Goal: Task Accomplishment & Management: Use online tool/utility

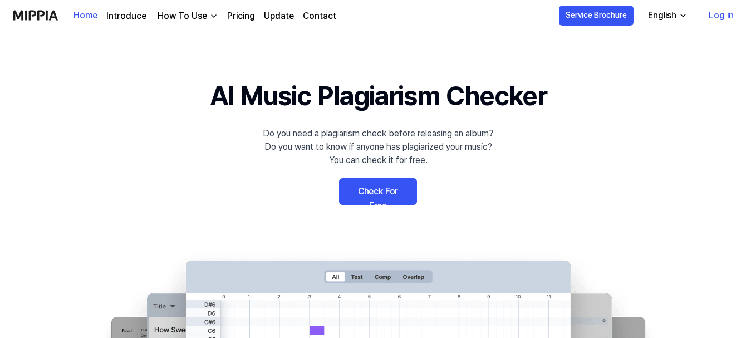
click at [722, 16] on link "Log in" at bounding box center [721, 15] width 43 height 31
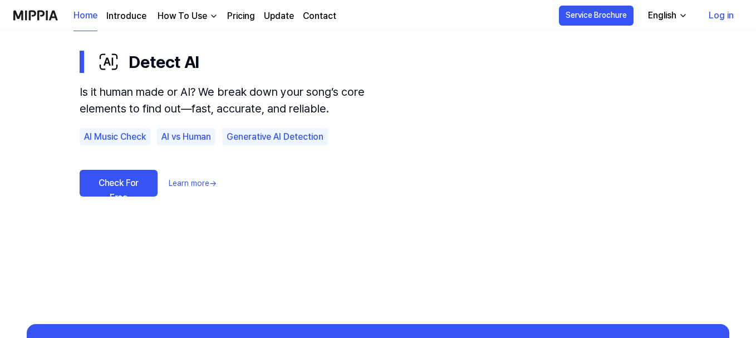
scroll to position [672, 0]
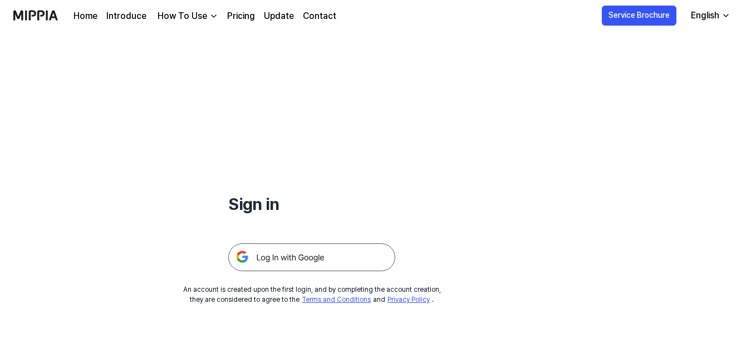
click at [284, 258] on img at bounding box center [311, 257] width 167 height 28
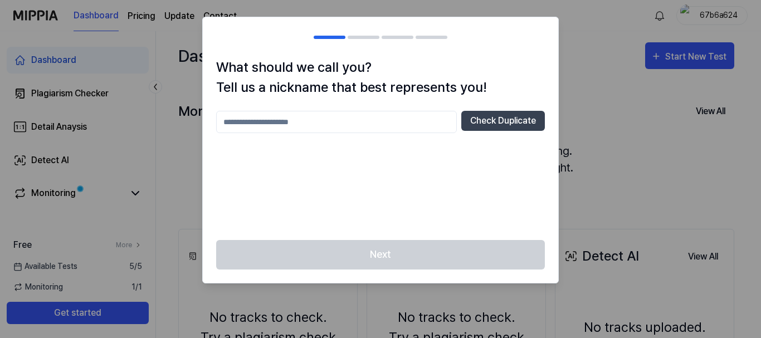
click at [369, 122] on input "text" at bounding box center [336, 122] width 241 height 22
click at [516, 126] on button "Check Duplicate" at bounding box center [503, 121] width 84 height 20
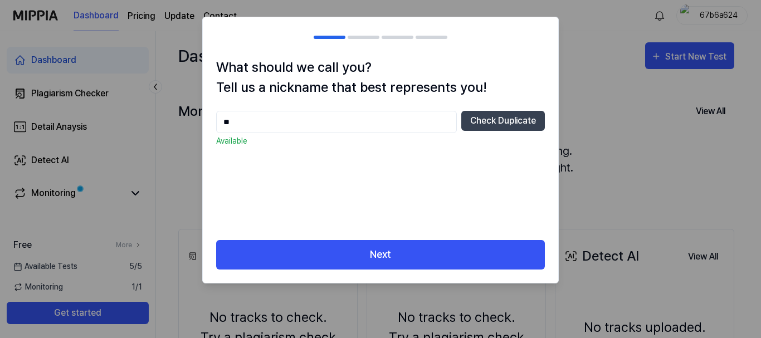
click at [238, 125] on input "**" at bounding box center [336, 122] width 241 height 22
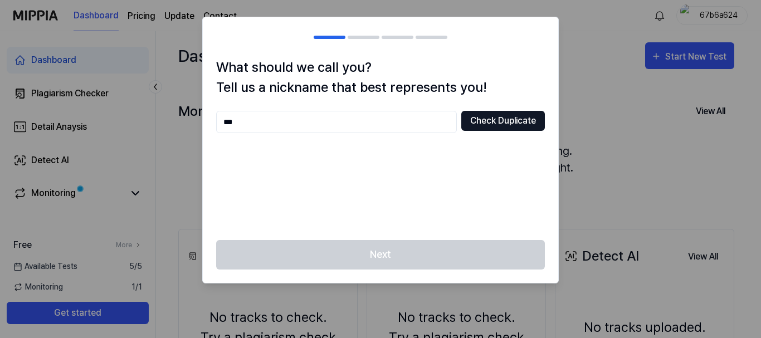
click at [504, 122] on button "Check Duplicate" at bounding box center [503, 121] width 84 height 20
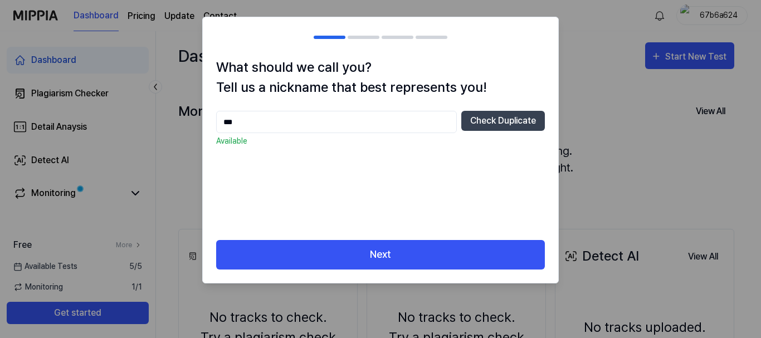
click at [263, 123] on input "***" at bounding box center [336, 122] width 241 height 22
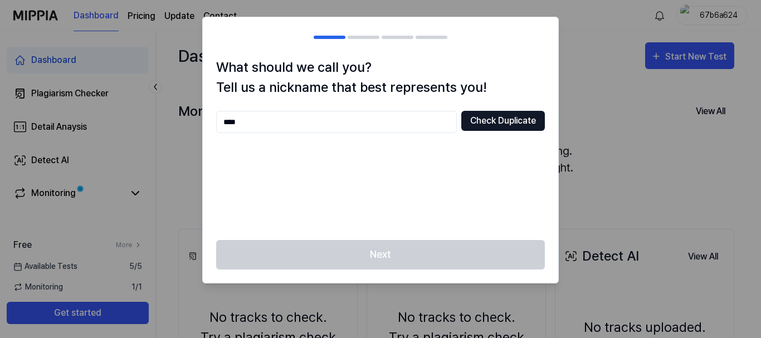
type input "****"
click at [491, 119] on button "Check Duplicate" at bounding box center [503, 121] width 84 height 20
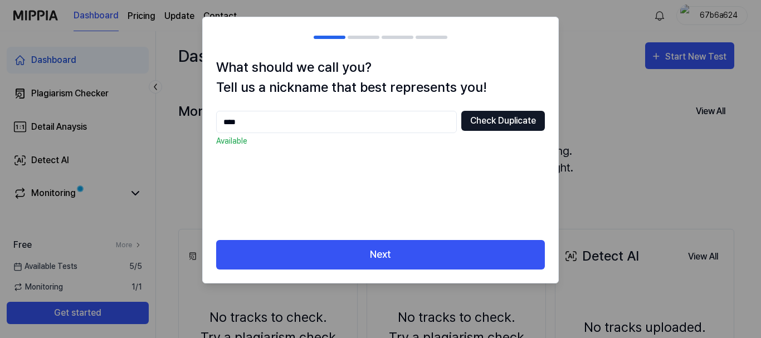
click at [492, 124] on button "Check Duplicate" at bounding box center [503, 121] width 84 height 20
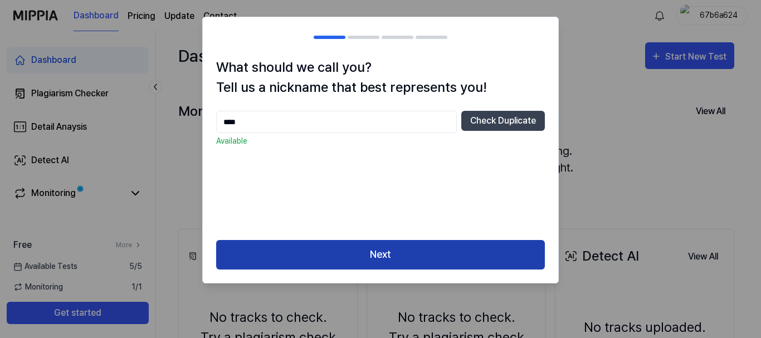
click at [378, 254] on button "Next" at bounding box center [380, 255] width 329 height 30
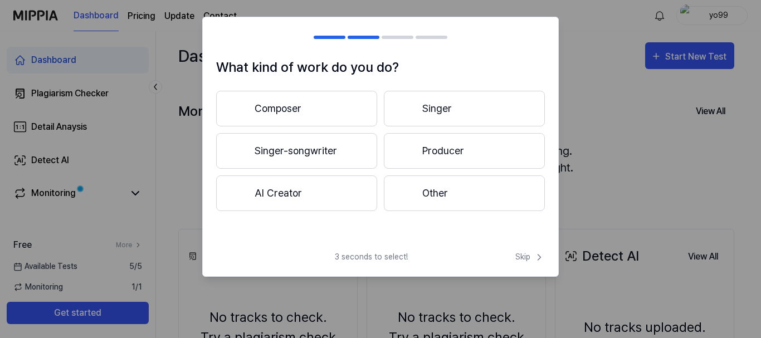
click at [297, 112] on button "Composer" at bounding box center [296, 109] width 161 height 36
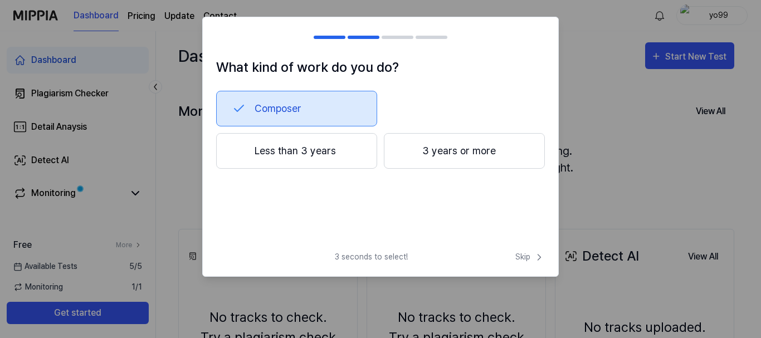
click at [435, 158] on button "3 years or more" at bounding box center [464, 151] width 161 height 36
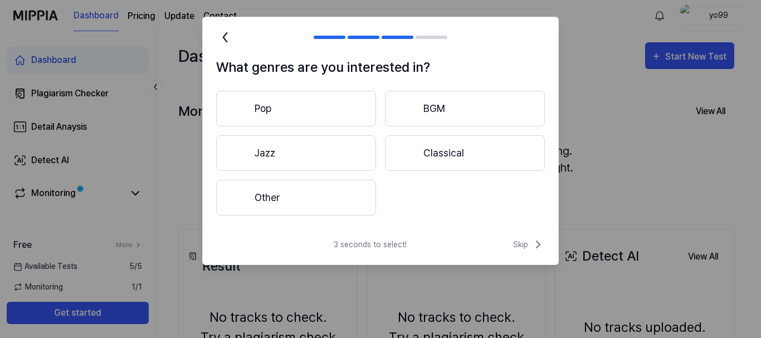
click at [293, 106] on button "Pop" at bounding box center [296, 109] width 160 height 36
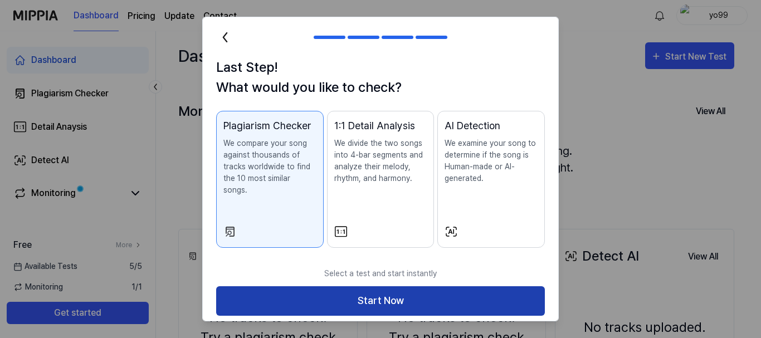
click at [355, 290] on button "Start Now" at bounding box center [380, 301] width 329 height 30
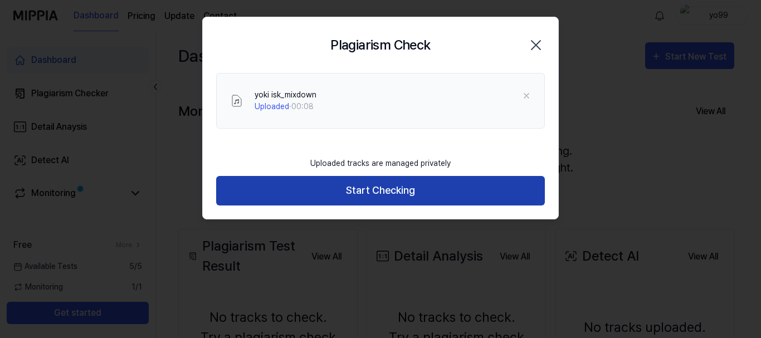
click at [374, 191] on button "Start Checking" at bounding box center [380, 191] width 329 height 30
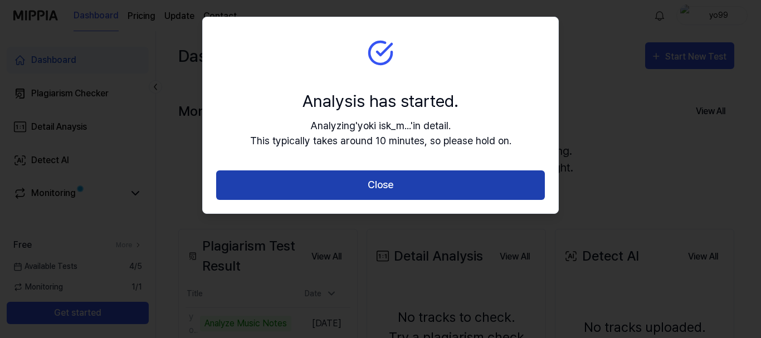
click at [406, 184] on button "Close" at bounding box center [380, 185] width 329 height 30
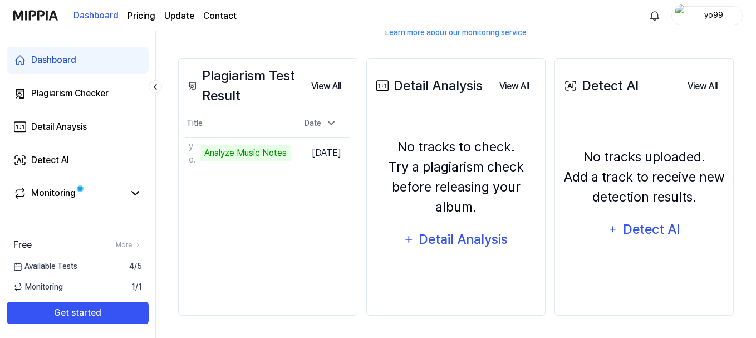
scroll to position [115, 0]
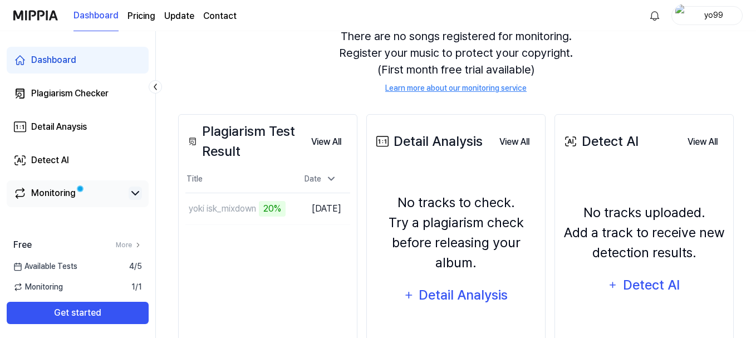
click at [135, 192] on icon at bounding box center [135, 193] width 13 height 13
click at [135, 192] on icon at bounding box center [135, 193] width 7 height 3
click at [136, 194] on icon at bounding box center [135, 193] width 7 height 3
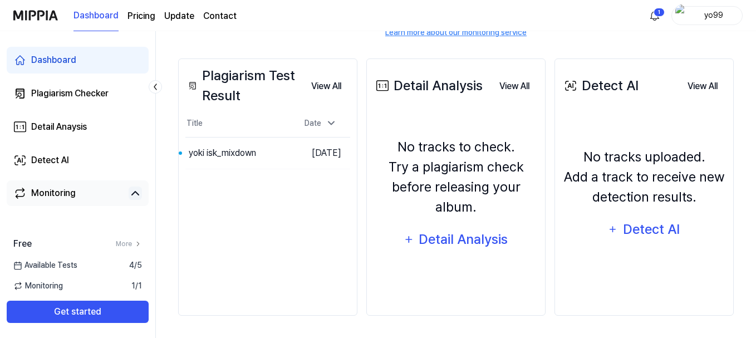
scroll to position [0, 0]
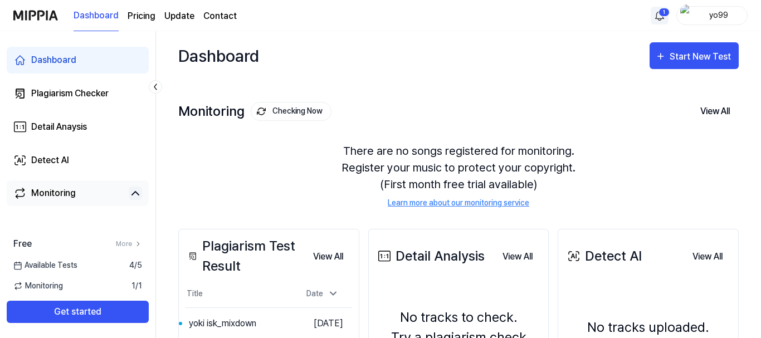
click at [660, 15] on html "Dashboard Pricing Update Contact 1 yo99 Dashboard Plagiarism Checker Detail Ana…" at bounding box center [380, 169] width 761 height 338
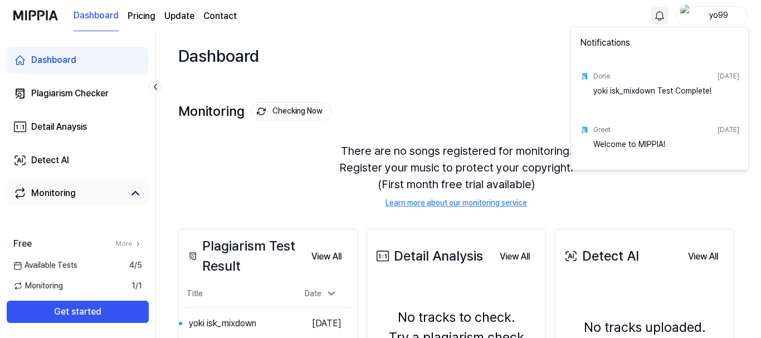
click at [490, 37] on html "Dashboard Pricing Update Contact yo99 Dashboard Plagiarism Checker Detail Anays…" at bounding box center [380, 169] width 761 height 338
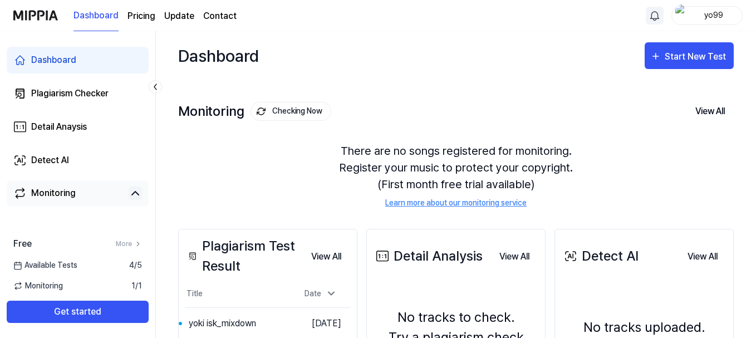
scroll to position [170, 0]
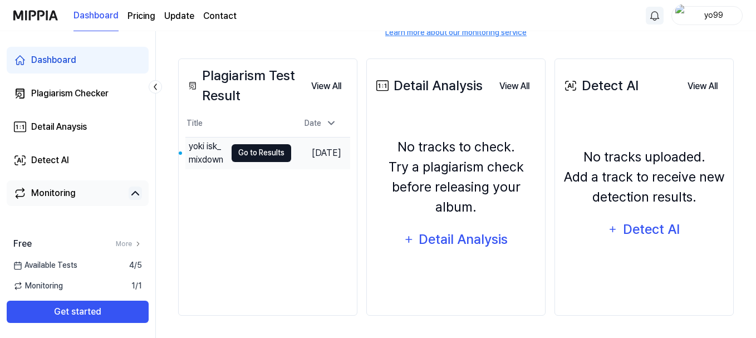
click at [257, 156] on button "Go to Results" at bounding box center [262, 153] width 60 height 18
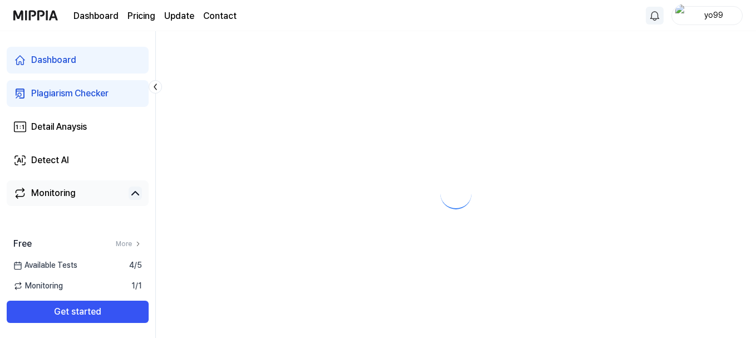
scroll to position [0, 0]
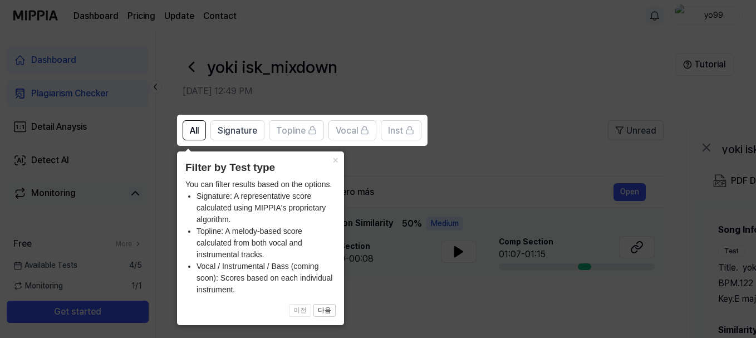
click at [509, 114] on icon at bounding box center [380, 169] width 761 height 338
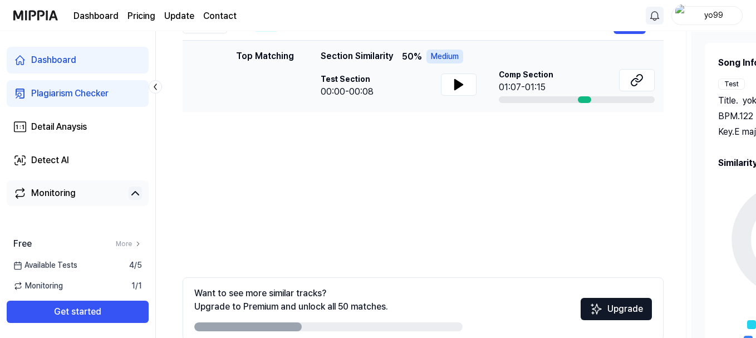
scroll to position [223, 0]
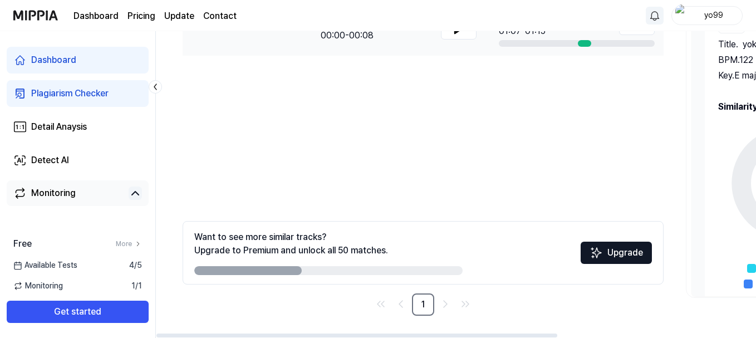
drag, startPoint x: 238, startPoint y: 271, endPoint x: 312, endPoint y: 275, distance: 73.6
click at [312, 275] on div "Want to see more similar tracks? Upgrade to Premium and unlock all 50 matches. …" at bounding box center [423, 252] width 481 height 63
drag, startPoint x: 268, startPoint y: 264, endPoint x: 320, endPoint y: 257, distance: 52.3
click at [300, 268] on div "Want to see more similar tracks? Upgrade to Premium and unlock all 50 matches." at bounding box center [328, 253] width 268 height 45
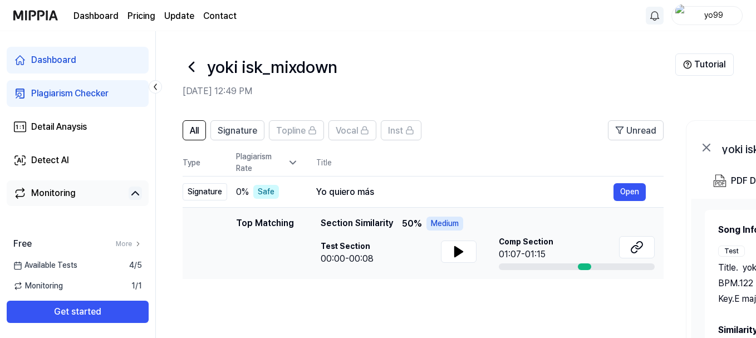
scroll to position [167, 0]
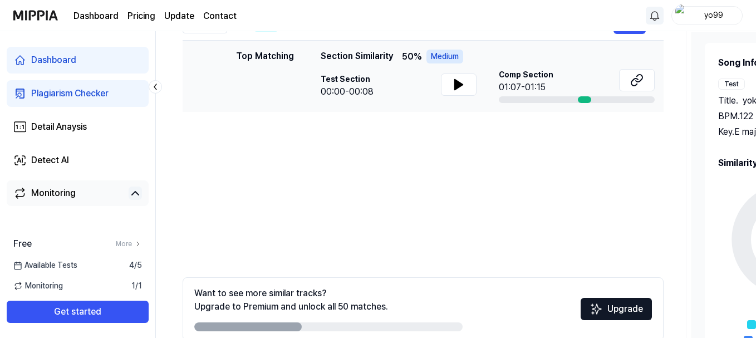
click at [309, 323] on div at bounding box center [328, 326] width 268 height 9
drag, startPoint x: 283, startPoint y: 330, endPoint x: 468, endPoint y: 290, distance: 189.2
click at [375, 322] on div at bounding box center [328, 326] width 268 height 9
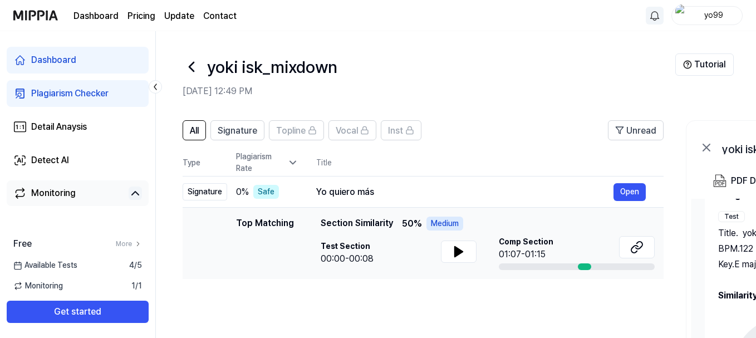
scroll to position [223, 0]
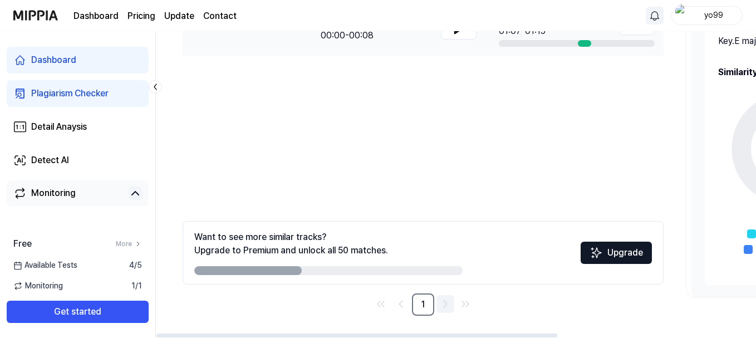
click at [445, 301] on icon "Go to next page" at bounding box center [445, 304] width 3 height 7
click at [467, 301] on icon "Go to last page" at bounding box center [465, 303] width 13 height 13
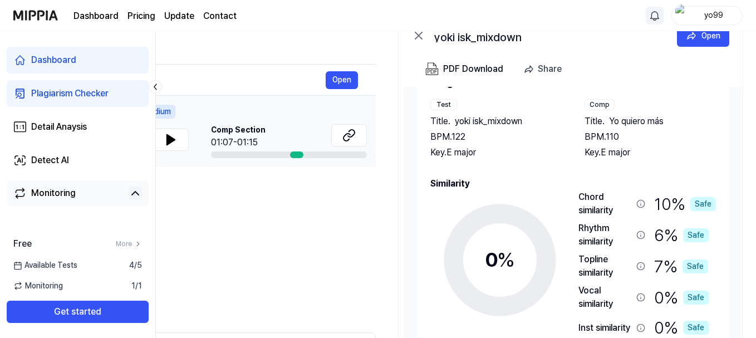
scroll to position [0, 297]
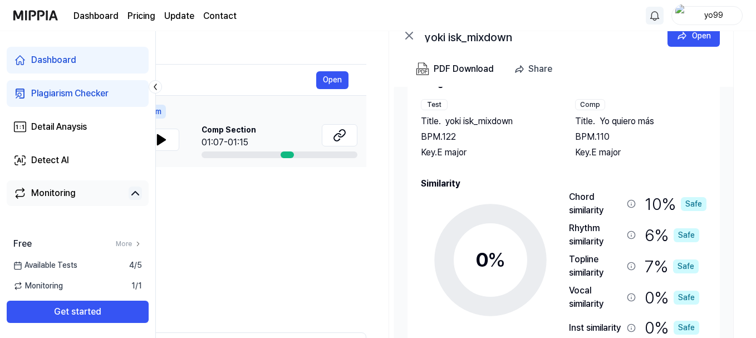
drag, startPoint x: 722, startPoint y: 209, endPoint x: 391, endPoint y: 213, distance: 330.2
click at [394, 213] on div "Song Info Test Title . yoki isk_mixdown BPM. 122 Key. E major Comp Title . Yo q…" at bounding box center [563, 247] width 339 height 321
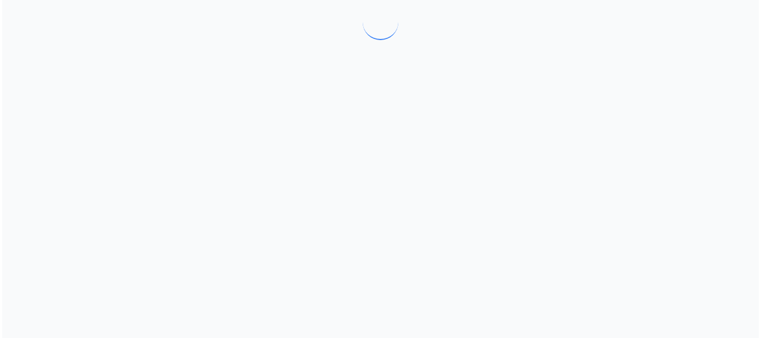
scroll to position [0, 0]
drag, startPoint x: 345, startPoint y: 253, endPoint x: 342, endPoint y: 231, distance: 21.9
click at [342, 231] on div at bounding box center [380, 169] width 761 height 338
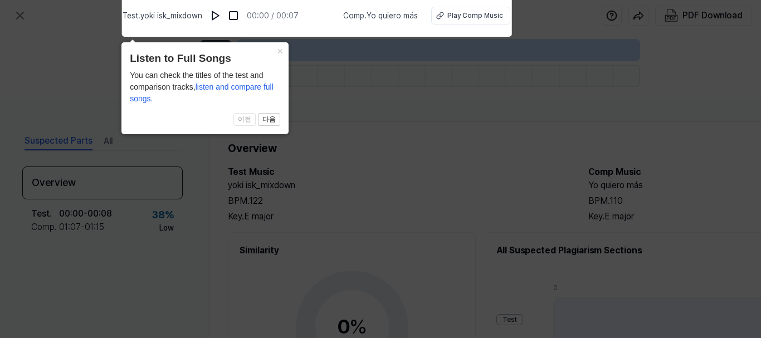
click at [406, 130] on icon at bounding box center [380, 166] width 761 height 344
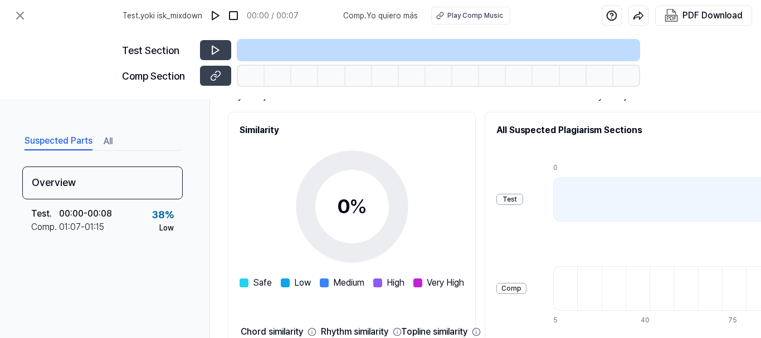
scroll to position [126, 0]
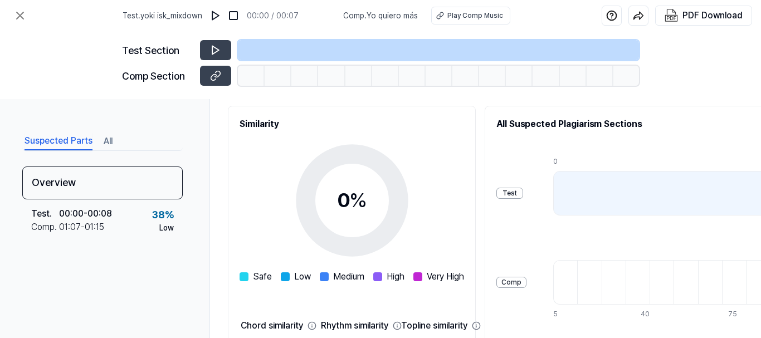
drag, startPoint x: 700, startPoint y: 70, endPoint x: 600, endPoint y: 81, distance: 101.5
click at [600, 81] on div "Test Section Comp Section" at bounding box center [380, 65] width 761 height 68
drag, startPoint x: 592, startPoint y: 152, endPoint x: 641, endPoint y: 154, distance: 48.5
click at [641, 154] on div "Test Comp 0 8 5 14 23 32 40 49 58 66 75 84 93 101 110 119 128 136" at bounding box center [705, 238] width 418 height 178
click at [698, 64] on div "Test Section Comp Section" at bounding box center [380, 65] width 761 height 68
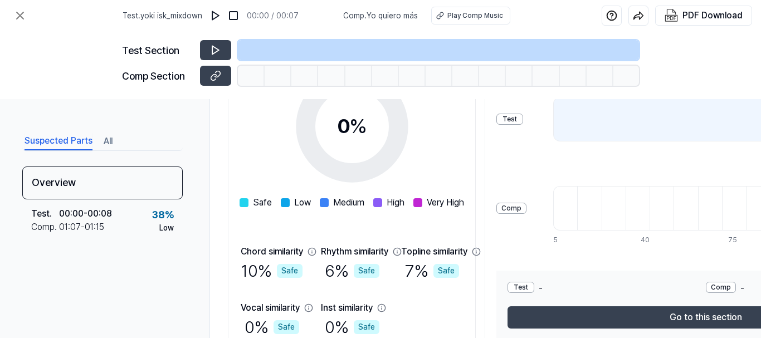
scroll to position [259, 0]
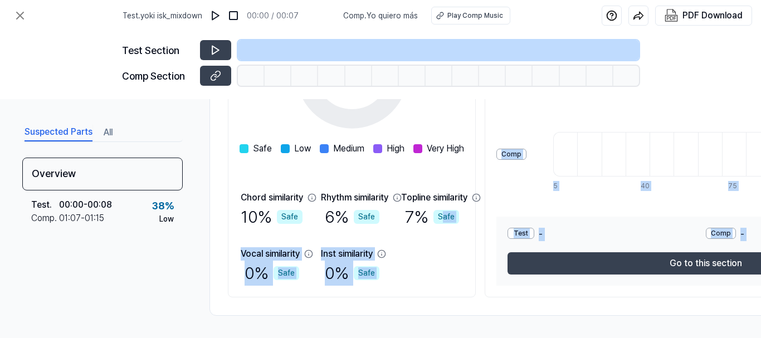
drag, startPoint x: 643, startPoint y: 296, endPoint x: 492, endPoint y: 261, distance: 154.5
click at [492, 261] on div "Overview Test Music yoki isk_mixdown BPM. 122 Key. E major Comp Music Yo quiero…" at bounding box center [576, 91] width 735 height 449
click at [579, 273] on div "Test - Comp - Go to this section" at bounding box center [705, 251] width 418 height 69
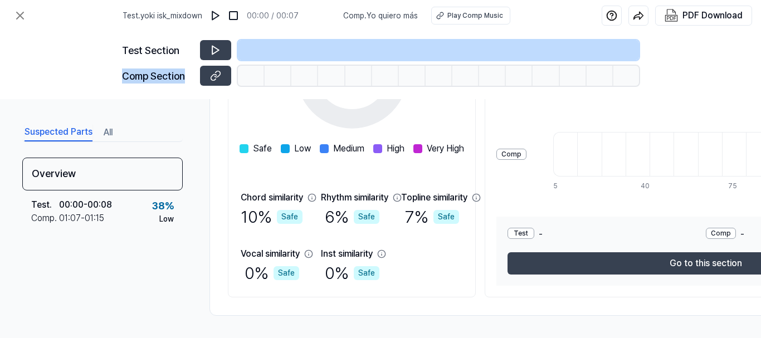
drag, startPoint x: 717, startPoint y: 53, endPoint x: 615, endPoint y: 79, distance: 105.1
click at [615, 79] on div "Test Section Comp Section" at bounding box center [380, 65] width 761 height 68
click at [714, 62] on div "Test Section Comp Section" at bounding box center [380, 65] width 761 height 68
click at [106, 128] on button "All" at bounding box center [108, 133] width 9 height 18
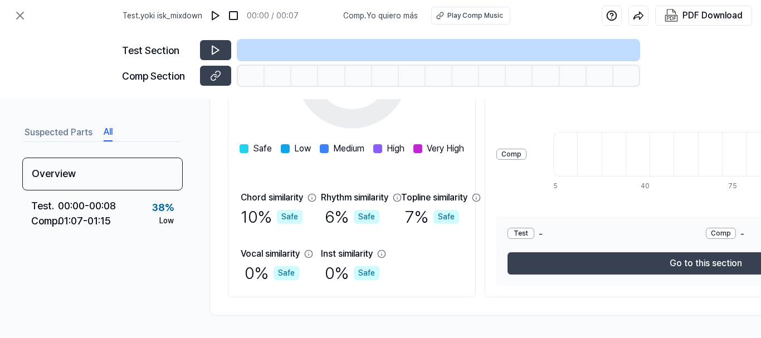
scroll to position [0, 0]
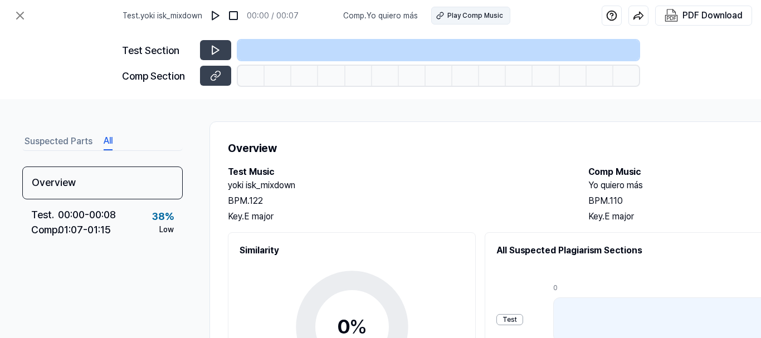
click at [479, 17] on div "Play Comp Music" at bounding box center [475, 16] width 56 height 10
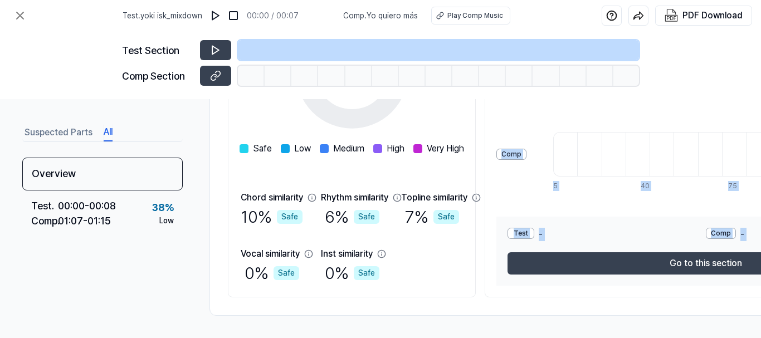
drag, startPoint x: 434, startPoint y: 286, endPoint x: 571, endPoint y: 287, distance: 137.5
click at [571, 287] on div "Similarity 0 % Safe Low Medium High Very High Chord similarity 10 % Safe Rhythm…" at bounding box center [577, 138] width 698 height 320
click at [131, 286] on div "Suspected Parts All Overview Test . 00:00 - 00:08 Comp . 01:07 - 01:15 38 % Low" at bounding box center [102, 218] width 160 height 194
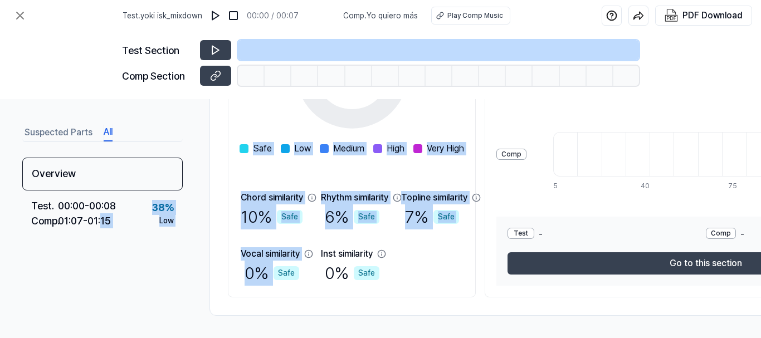
drag, startPoint x: 100, startPoint y: 288, endPoint x: 291, endPoint y: 302, distance: 191.5
click at [288, 302] on div "Suspected Parts All Overview Test . 00:00 - 00:08 Comp . 01:07 - 01:15 38 % Low…" at bounding box center [380, 218] width 761 height 239
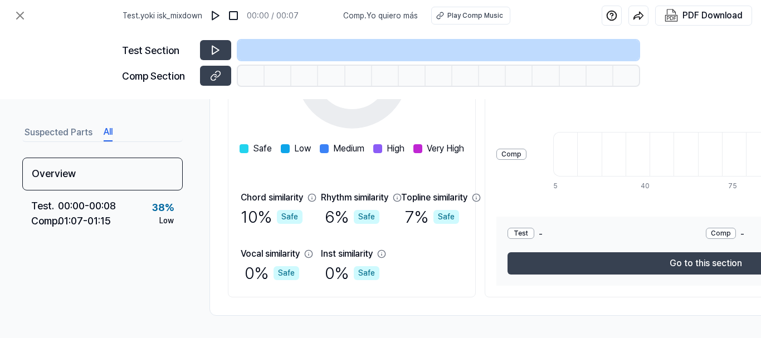
click at [700, 82] on div "Test Section Comp Section" at bounding box center [380, 65] width 761 height 68
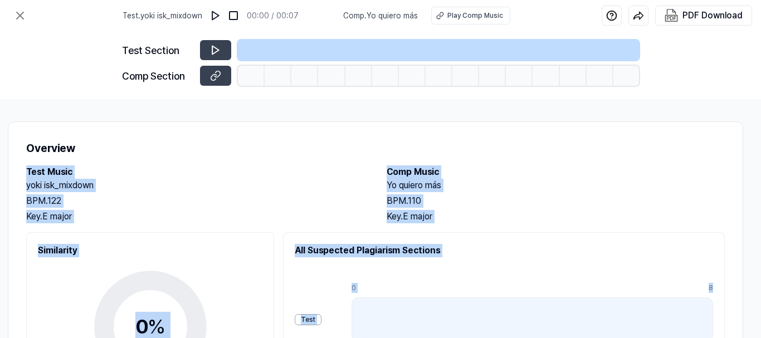
scroll to position [0, 210]
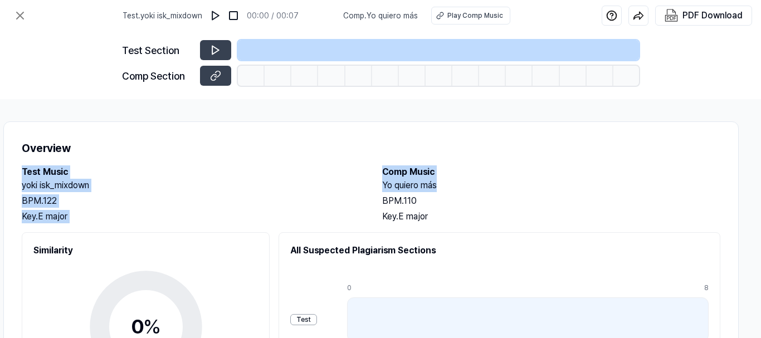
drag, startPoint x: 755, startPoint y: 156, endPoint x: 760, endPoint y: 179, distance: 22.8
click at [756, 179] on div "Suspected Parts All Overview Test . 00:00 - 00:08 Comp . 01:07 - 01:15 38 % Low…" at bounding box center [380, 218] width 761 height 239
click at [709, 149] on h1 "Overview" at bounding box center [371, 148] width 698 height 17
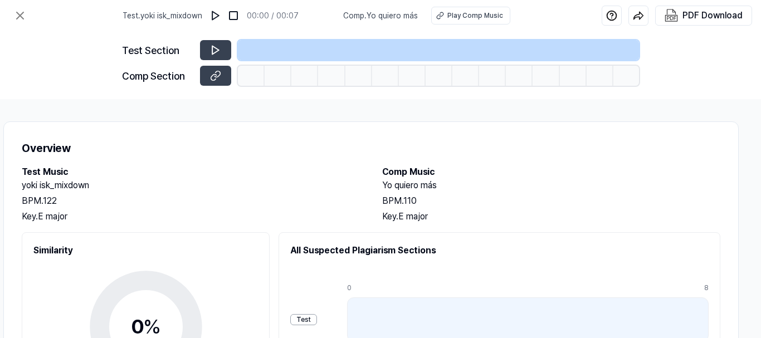
click at [756, 56] on div "Test Section Comp Section" at bounding box center [380, 65] width 761 height 68
click at [477, 15] on div "Play Comp Music" at bounding box center [475, 16] width 56 height 10
click at [20, 17] on icon at bounding box center [19, 15] width 13 height 13
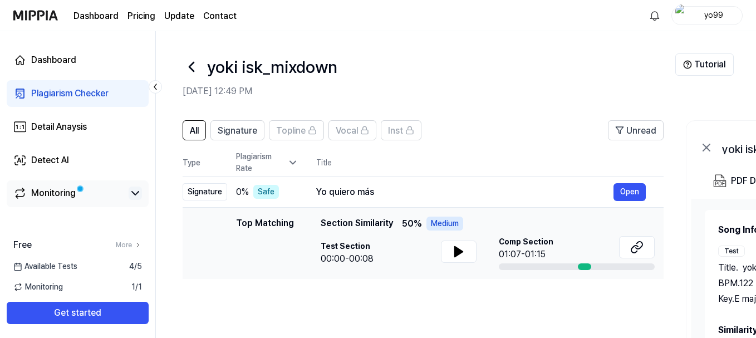
click at [134, 195] on icon at bounding box center [135, 193] width 13 height 13
click at [133, 195] on icon at bounding box center [135, 193] width 13 height 13
click at [100, 17] on link "Dashboard" at bounding box center [95, 15] width 45 height 13
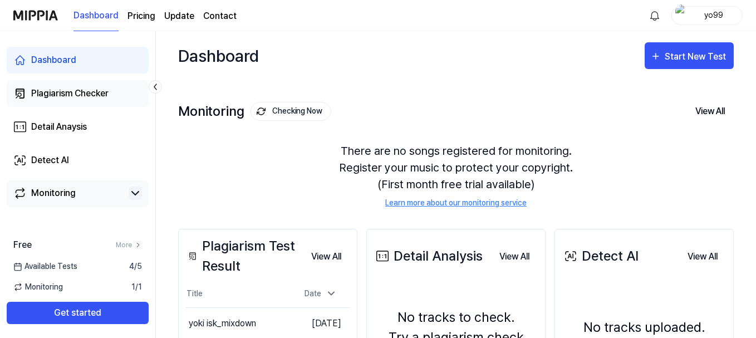
click at [65, 95] on div "Plagiarism Checker" at bounding box center [69, 93] width 77 height 13
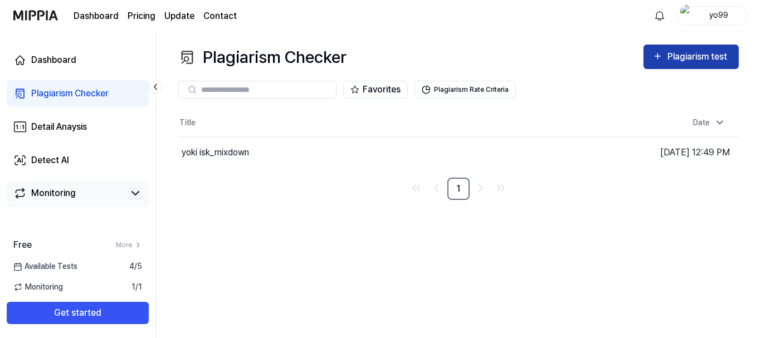
click at [670, 57] on div "Plagiarism test" at bounding box center [698, 57] width 62 height 14
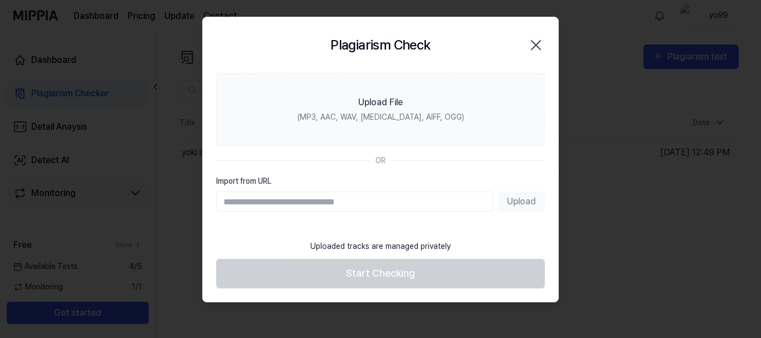
click at [532, 48] on icon "button" at bounding box center [536, 45] width 18 height 18
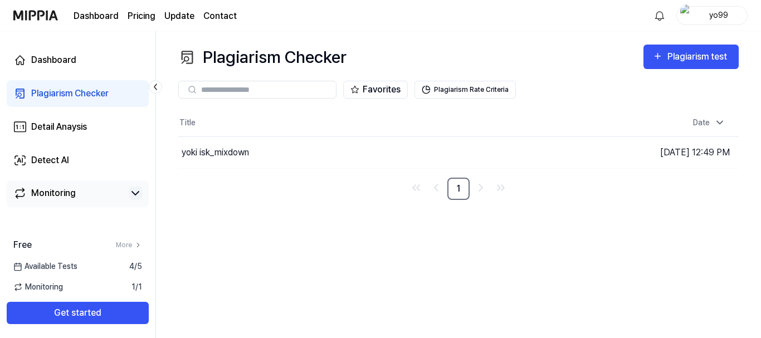
click at [134, 197] on icon at bounding box center [135, 193] width 13 height 13
click at [134, 196] on icon at bounding box center [135, 193] width 13 height 13
click at [68, 130] on div "Detail Anaysis" at bounding box center [59, 126] width 56 height 13
click at [64, 127] on div "Detail Anaysis" at bounding box center [59, 126] width 56 height 13
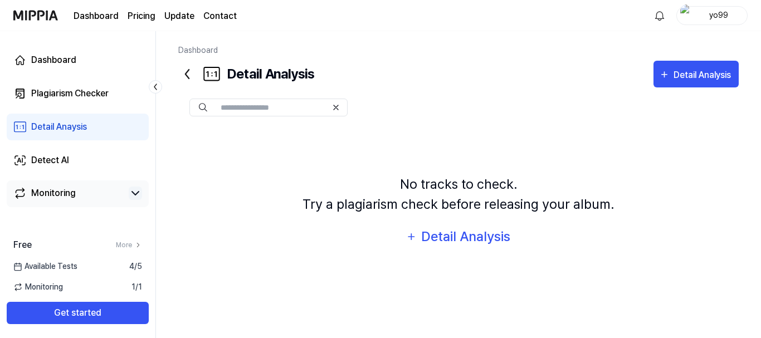
click at [174, 16] on link "Update" at bounding box center [179, 15] width 30 height 13
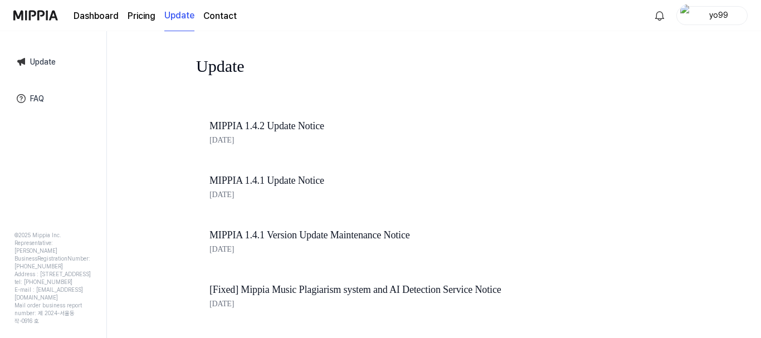
click at [90, 17] on link "Dashboard" at bounding box center [95, 15] width 45 height 13
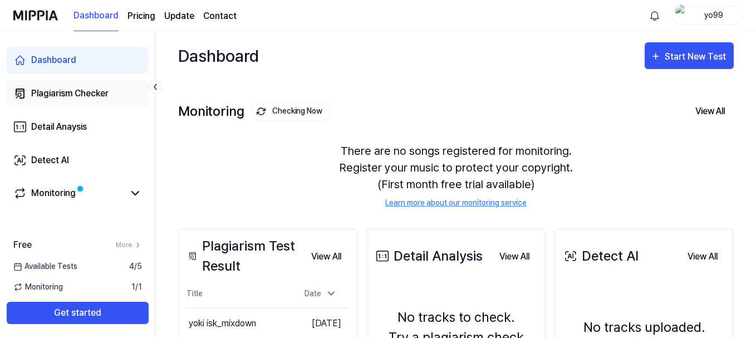
click at [84, 89] on div "Plagiarism Checker" at bounding box center [69, 93] width 77 height 13
